Goal: Information Seeking & Learning: Learn about a topic

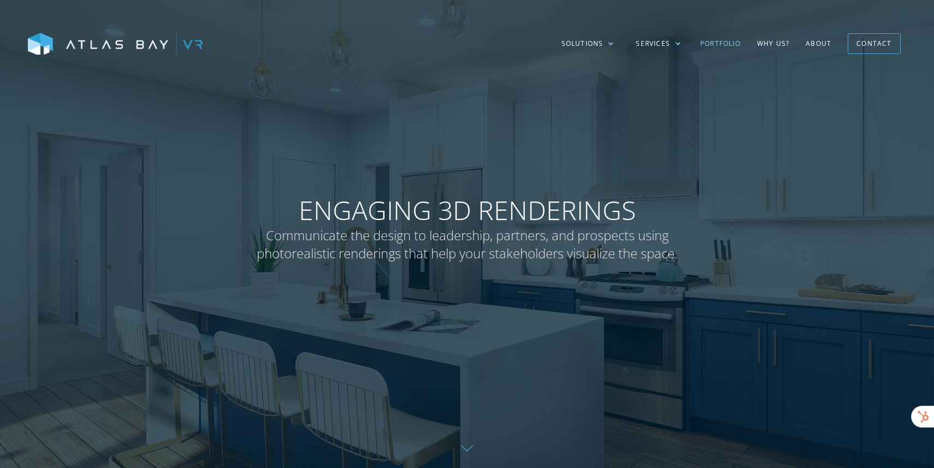
click at [733, 41] on link "Portfolio" at bounding box center [720, 44] width 57 height 32
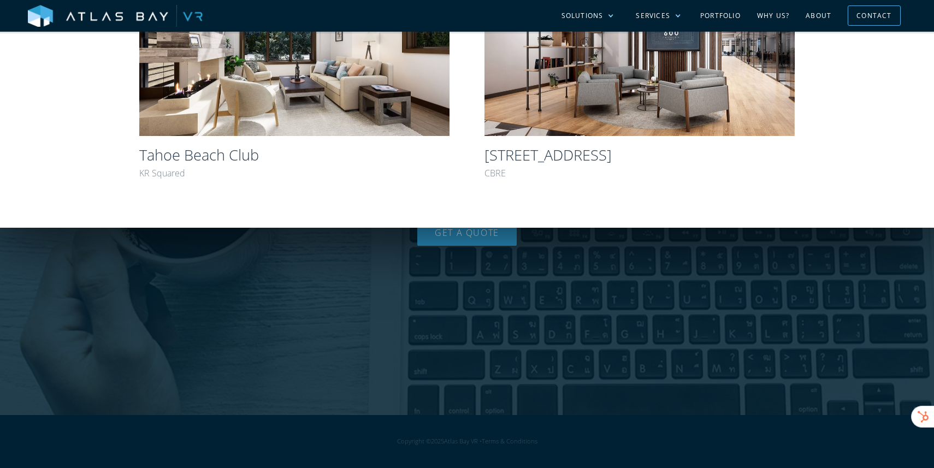
scroll to position [1001, 0]
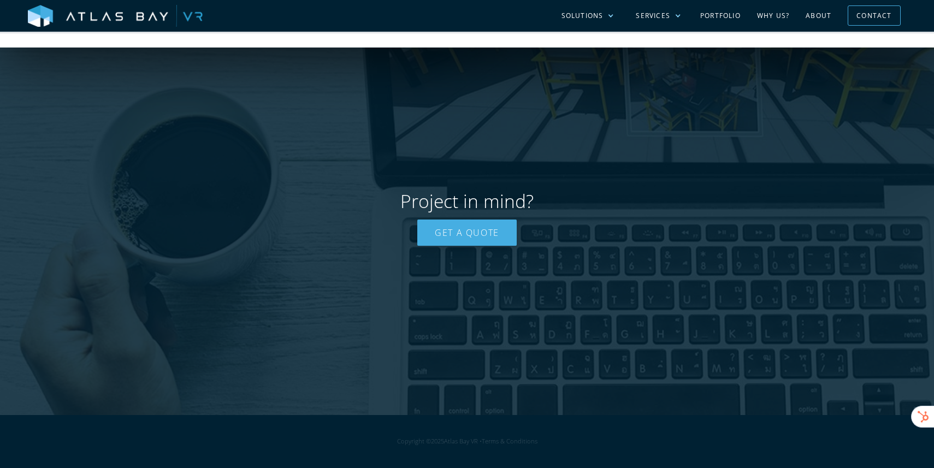
click at [464, 235] on link "Get a Quote" at bounding box center [466, 233] width 99 height 26
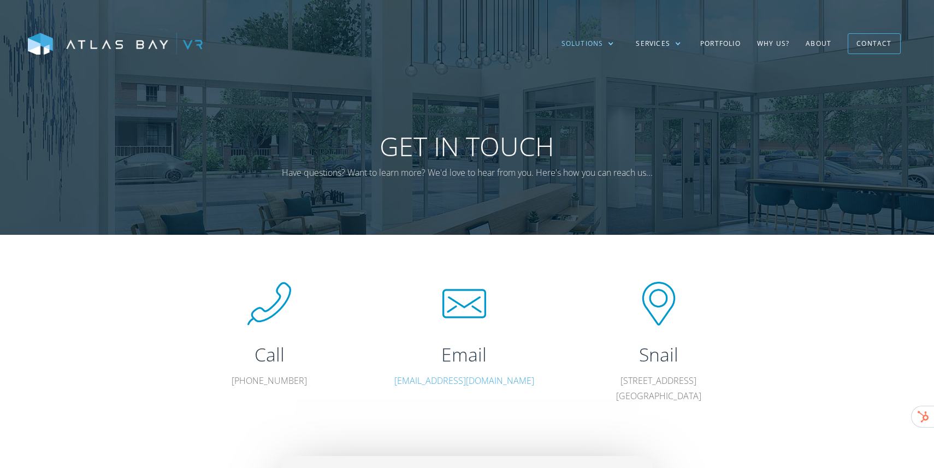
click at [614, 45] on div at bounding box center [610, 43] width 7 height 7
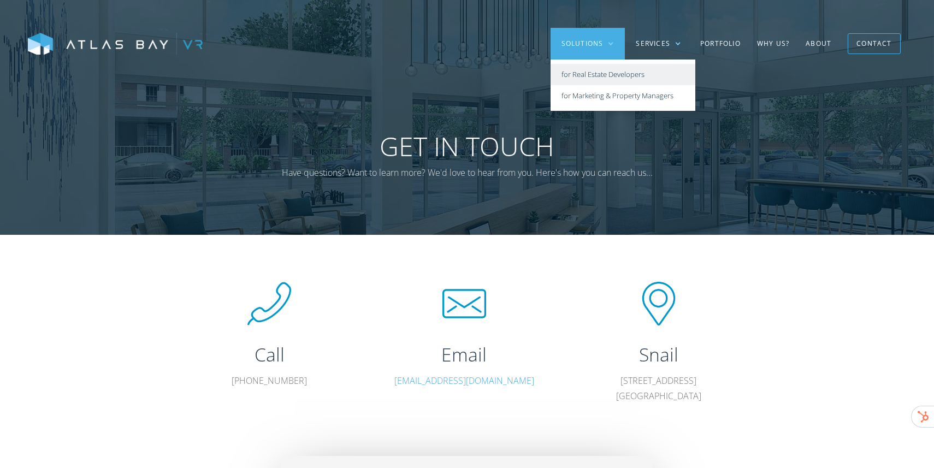
click at [611, 73] on link "for Real Estate Developers" at bounding box center [623, 74] width 145 height 21
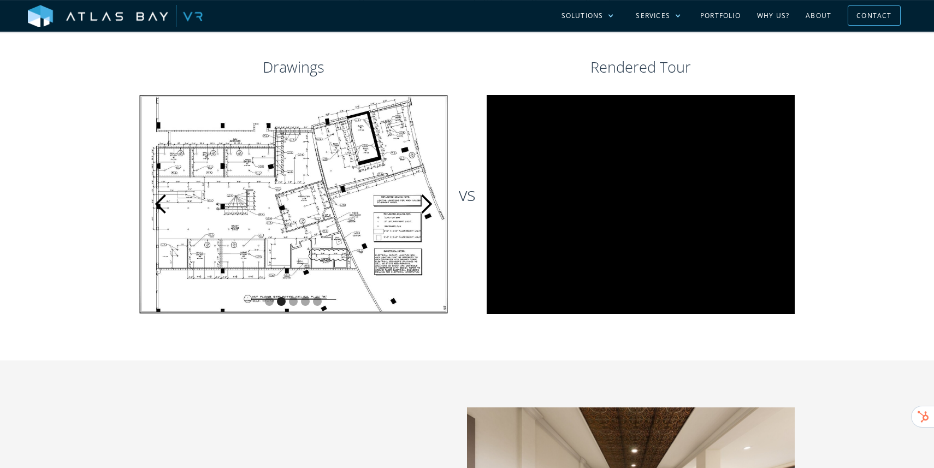
scroll to position [578, 0]
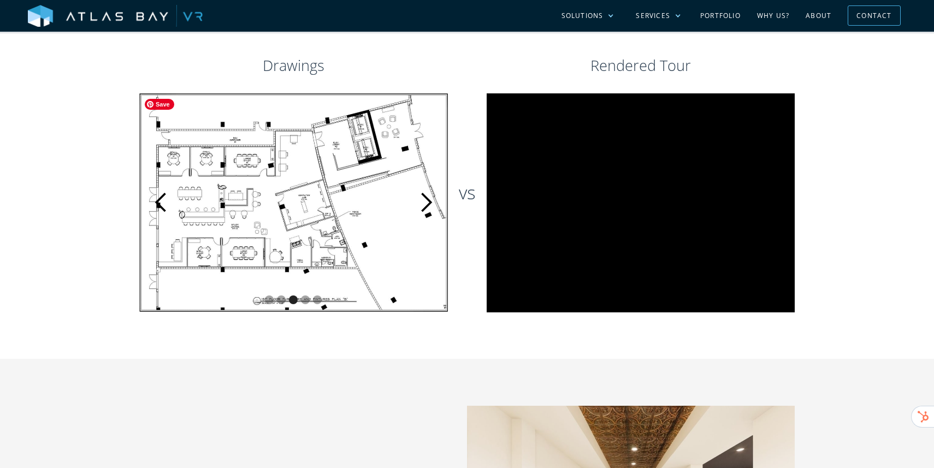
drag, startPoint x: 405, startPoint y: 231, endPoint x: 354, endPoint y: 230, distance: 51.3
click at [354, 230] on div "Slide 3 of 5." at bounding box center [293, 202] width 309 height 218
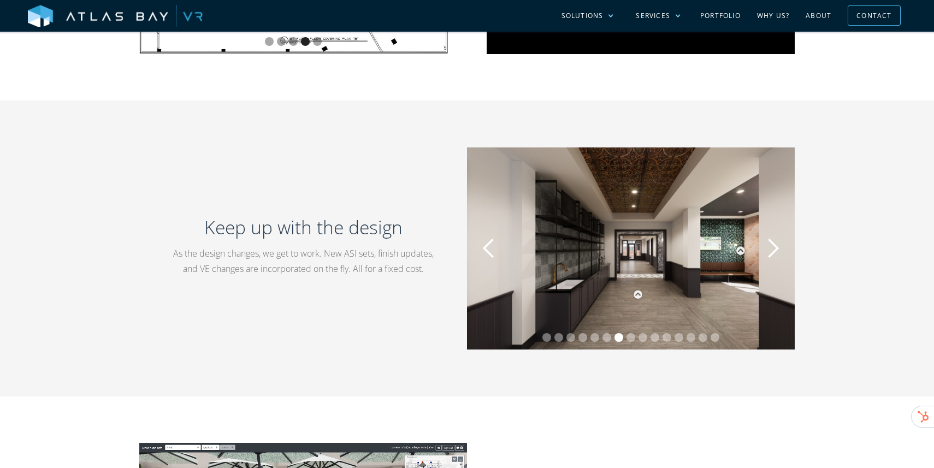
scroll to position [516, 0]
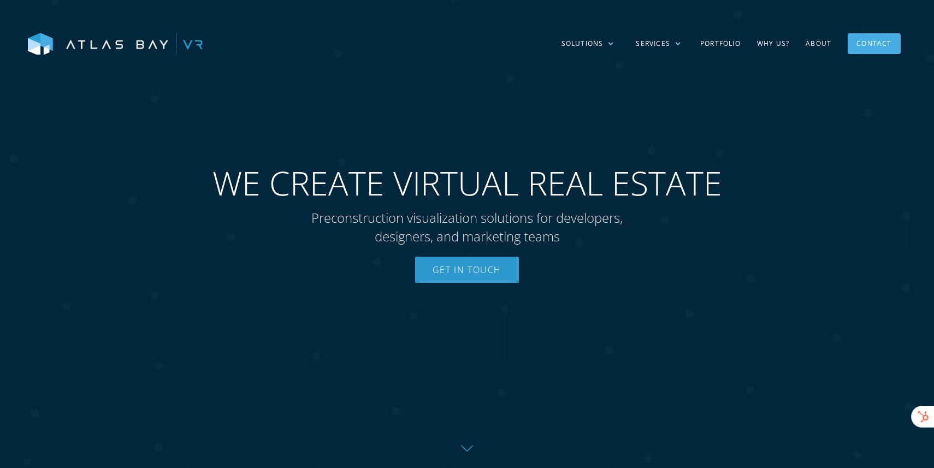
click at [867, 44] on div "Contact" at bounding box center [873, 43] width 35 height 17
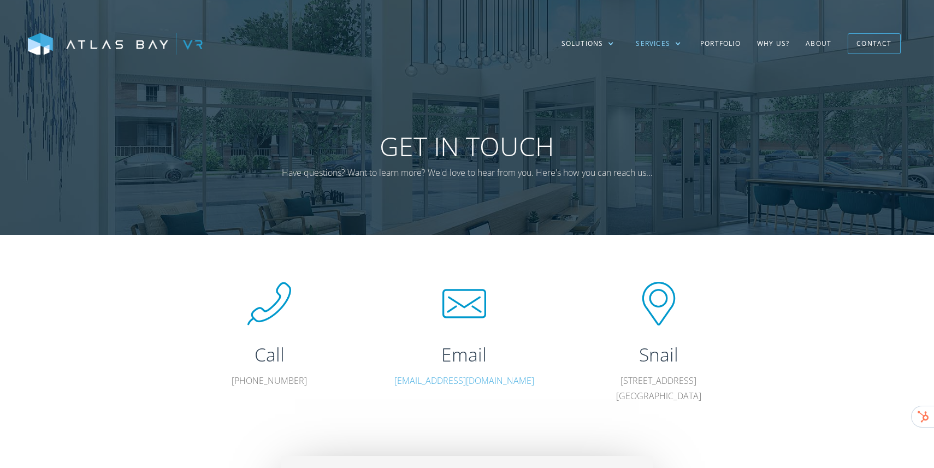
click at [677, 42] on div at bounding box center [678, 43] width 7 height 7
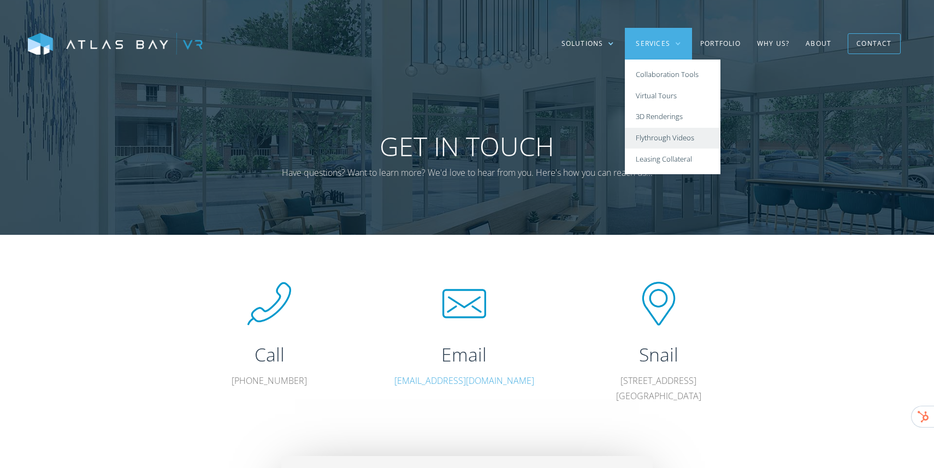
click at [672, 129] on link "Flythrough Videos" at bounding box center [673, 138] width 96 height 21
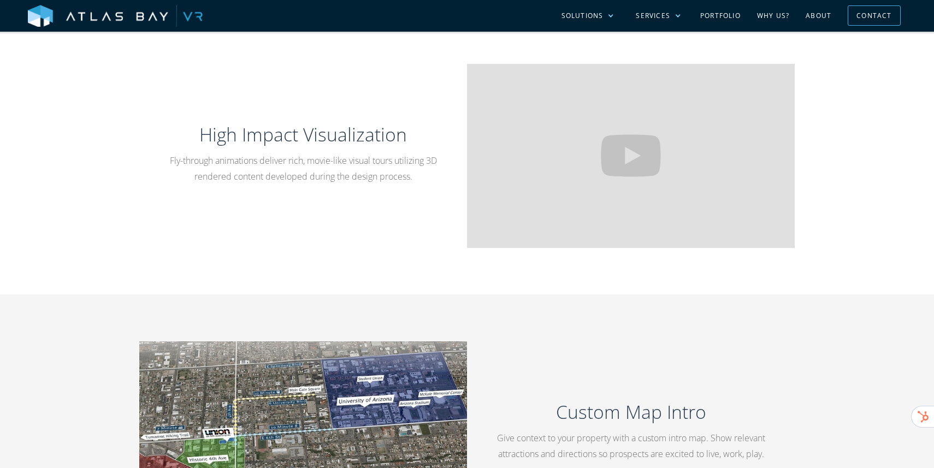
scroll to position [1326, 0]
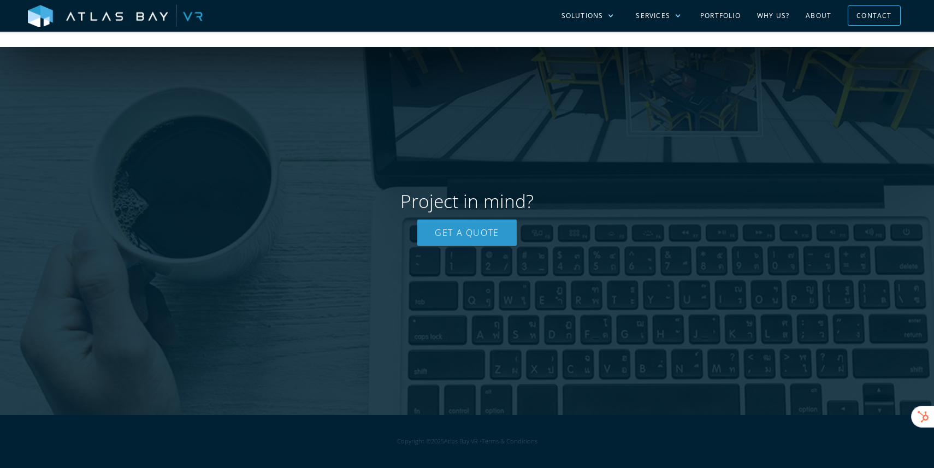
click at [449, 445] on div "Copyright © 2025 Atlas Bay VR • Terms & Conditions" at bounding box center [467, 442] width 934 height 16
copy div "Atlas Bay VR"
drag, startPoint x: 445, startPoint y: 442, endPoint x: 480, endPoint y: 442, distance: 34.4
click at [480, 442] on div "Copyright © 2025 Atlas Bay VR • Terms & Conditions" at bounding box center [467, 442] width 934 height 16
